Goal: Task Accomplishment & Management: Complete application form

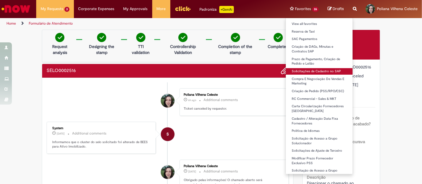
click at [318, 70] on link "Solicitações de Cadastro no SAP" at bounding box center [319, 71] width 67 height 7
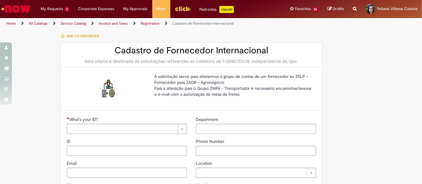
type input "********"
type input "**********"
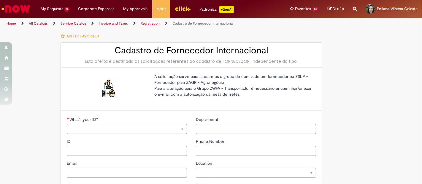
type input "****"
type input "**********"
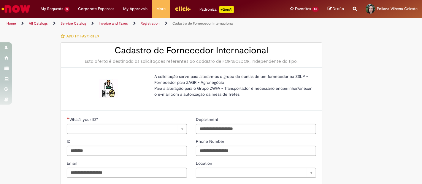
type input "**********"
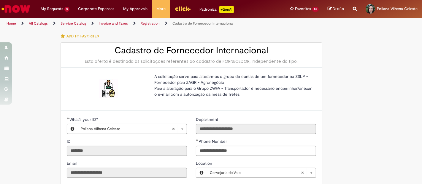
type input "**********"
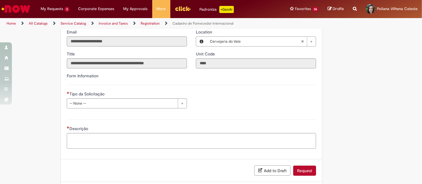
scroll to position [132, 0]
click at [125, 97] on div "Tipo da Solicitação" at bounding box center [127, 94] width 120 height 7
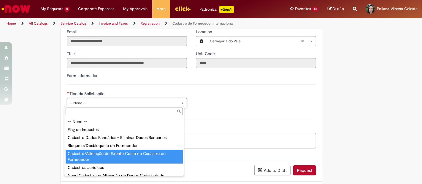
scroll to position [19, 0]
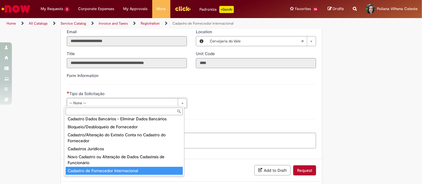
type input "**********"
select select "**********"
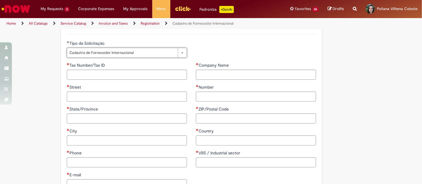
scroll to position [198, 0]
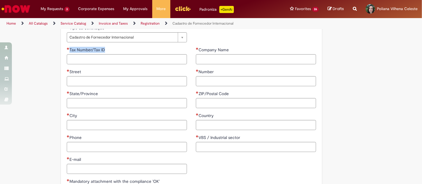
drag, startPoint x: 103, startPoint y: 48, endPoint x: 67, endPoint y: 49, distance: 36.5
click at [67, 49] on div "Tax Number/Tax ID" at bounding box center [127, 50] width 120 height 7
copy label "Tax Number/Tax ID"
drag, startPoint x: 231, startPoint y: 49, endPoint x: 195, endPoint y: 47, distance: 35.7
click at [196, 47] on div "Company Name" at bounding box center [256, 50] width 120 height 7
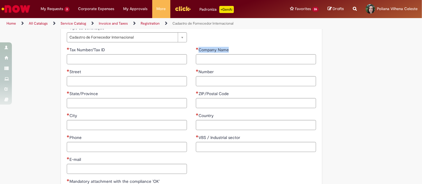
copy label "Company Name"
click at [71, 70] on span "Street" at bounding box center [75, 71] width 13 height 5
click at [71, 76] on input "Street" at bounding box center [127, 81] width 120 height 10
click at [71, 70] on span "Street" at bounding box center [75, 71] width 13 height 5
click at [71, 76] on input "Street" at bounding box center [127, 81] width 120 height 10
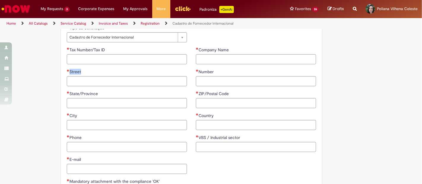
copy span "Street"
click at [203, 69] on span "Number" at bounding box center [207, 71] width 16 height 5
click at [203, 76] on input "Number" at bounding box center [256, 81] width 120 height 10
click at [203, 69] on span "Number" at bounding box center [207, 71] width 16 height 5
click at [203, 76] on input "Number" at bounding box center [256, 81] width 120 height 10
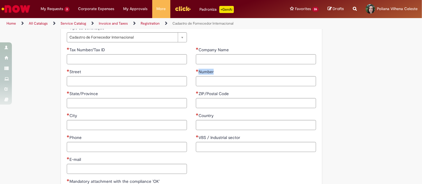
copy span "Number"
drag, startPoint x: 80, startPoint y: 94, endPoint x: 69, endPoint y: 94, distance: 11.9
click at [67, 94] on div "State/Province" at bounding box center [127, 94] width 120 height 7
copy span "State/Province"
drag, startPoint x: 231, startPoint y: 93, endPoint x: 193, endPoint y: 95, distance: 37.8
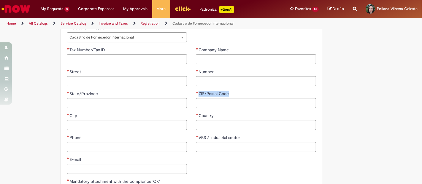
click at [196, 95] on div "ZIP/Postal Code" at bounding box center [256, 94] width 120 height 7
copy label "ZIP/Postal Code"
click at [70, 113] on span "City" at bounding box center [73, 115] width 9 height 5
click at [70, 120] on input "City" at bounding box center [127, 125] width 120 height 10
click at [70, 113] on span "City" at bounding box center [73, 115] width 9 height 5
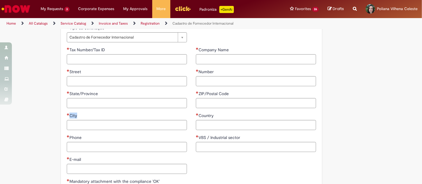
click at [70, 120] on input "City" at bounding box center [127, 125] width 120 height 10
copy span "City"
click at [203, 114] on span "Country" at bounding box center [207, 115] width 16 height 5
click at [203, 120] on input "Country" at bounding box center [256, 125] width 120 height 10
click at [203, 114] on span "Country" at bounding box center [207, 115] width 16 height 5
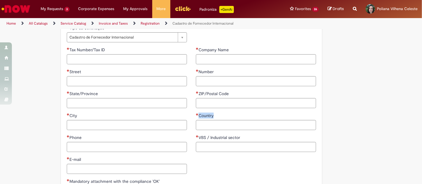
click at [203, 120] on input "Country" at bounding box center [256, 125] width 120 height 10
copy span "Country"
click at [72, 137] on span "Phone" at bounding box center [75, 137] width 13 height 5
click at [72, 142] on input "Phone" at bounding box center [127, 147] width 120 height 10
click at [72, 137] on span "Phone" at bounding box center [75, 137] width 13 height 5
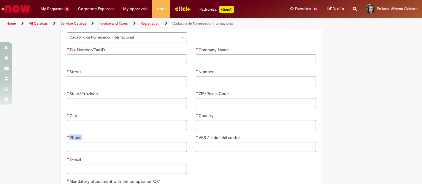
click at [72, 142] on input "Phone" at bounding box center [127, 147] width 120 height 10
copy span "Phone"
drag, startPoint x: 239, startPoint y: 136, endPoint x: 197, endPoint y: 138, distance: 41.9
click at [197, 138] on label "VBS / Industrial sector" at bounding box center [218, 138] width 45 height 6
drag, startPoint x: 79, startPoint y: 158, endPoint x: 66, endPoint y: 159, distance: 13.4
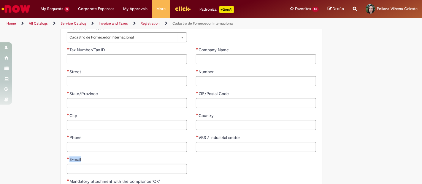
click at [67, 159] on label "E-mail" at bounding box center [74, 160] width 15 height 6
copy label "E-mail"
click at [38, 152] on div "**********" at bounding box center [181, 68] width 289 height 473
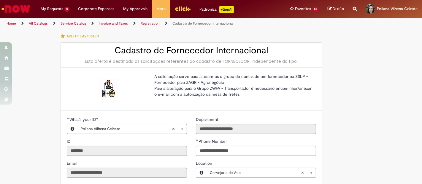
scroll to position [0, 0]
